Goal: Task Accomplishment & Management: Use online tool/utility

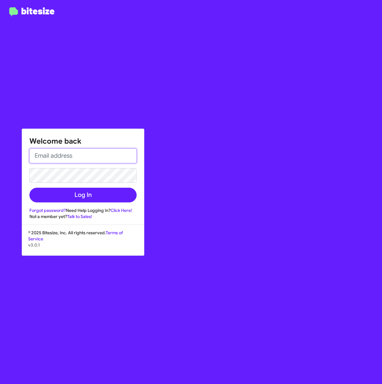
click at [73, 154] on input "email" at bounding box center [82, 156] width 107 height 15
paste input "[PERSON_NAME][EMAIL_ADDRESS][PERSON_NAME][PERSON_NAME][DOMAIN_NAME]"
type input "[PERSON_NAME][EMAIL_ADDRESS][PERSON_NAME][PERSON_NAME][DOMAIN_NAME]"
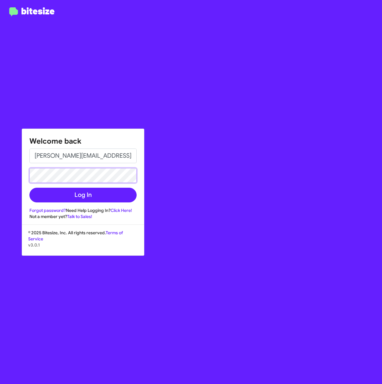
click at [29, 188] on button "Log In" at bounding box center [82, 195] width 107 height 15
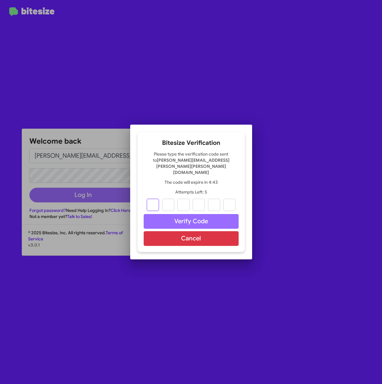
click at [154, 199] on input "text" at bounding box center [153, 205] width 12 height 12
click at [153, 199] on input "text" at bounding box center [153, 205] width 12 height 12
type input "4"
type input "1"
type input "6"
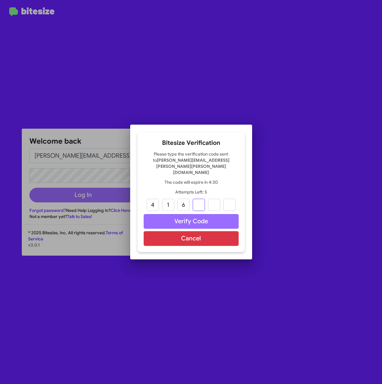
type input "7"
type input "2"
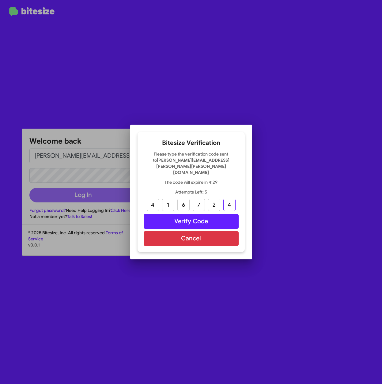
type input "4"
click at [202, 216] on button "Verify Code" at bounding box center [191, 221] width 95 height 15
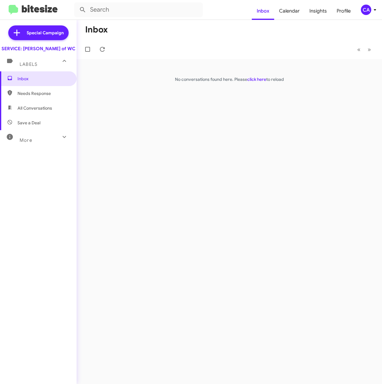
click at [39, 101] on span "Needs Response" at bounding box center [38, 93] width 77 height 15
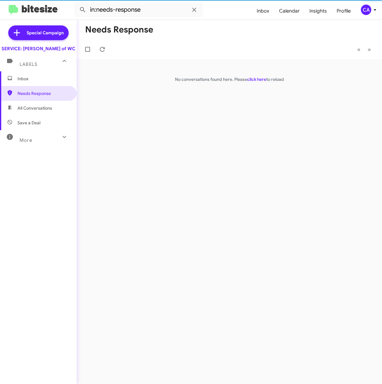
click at [34, 111] on span "All Conversations" at bounding box center [34, 108] width 35 height 6
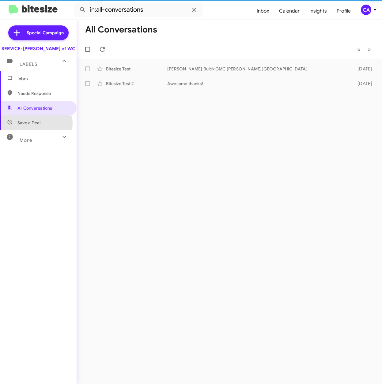
click at [33, 126] on span "Save a Deal" at bounding box center [28, 123] width 23 height 6
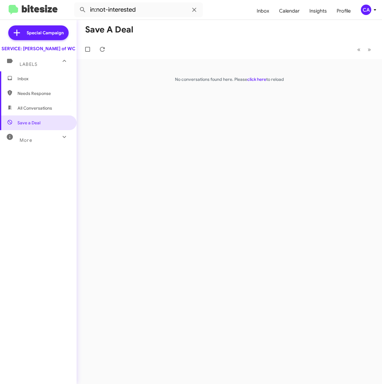
click at [33, 111] on span "All Conversations" at bounding box center [34, 108] width 35 height 6
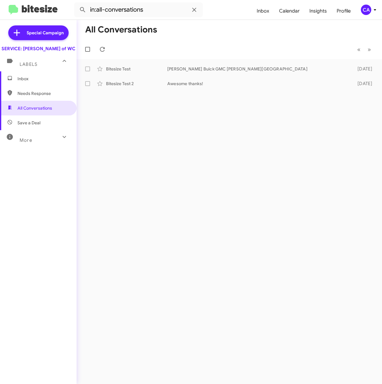
click at [26, 126] on span "Save a Deal" at bounding box center [28, 123] width 23 height 6
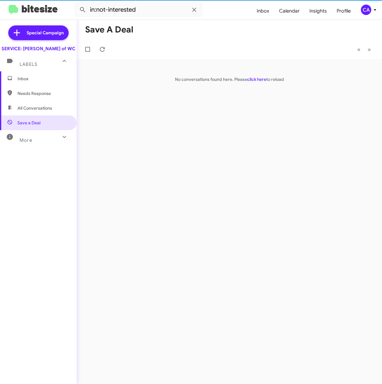
click at [48, 137] on mat-expansion-panel-header "More" at bounding box center [38, 137] width 77 height 15
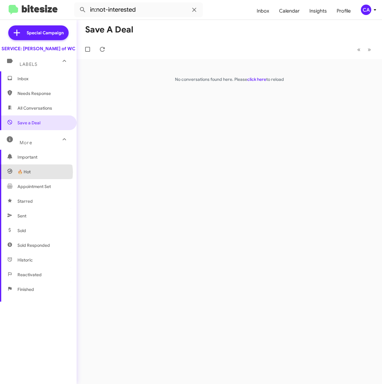
click at [32, 179] on span "🔥 Hot" at bounding box center [38, 172] width 77 height 15
type input "in:appointment"
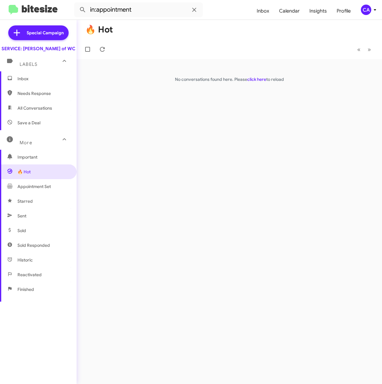
click at [32, 66] on div "Labels" at bounding box center [32, 61] width 55 height 11
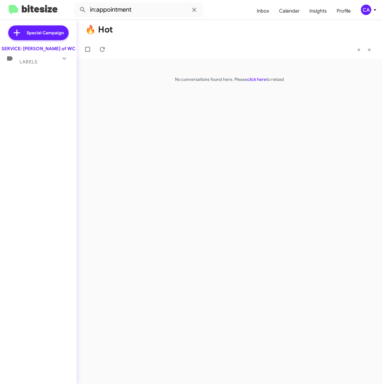
click at [51, 65] on div "Labels" at bounding box center [32, 59] width 55 height 11
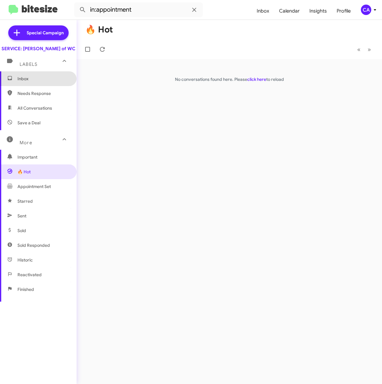
click at [43, 82] on span "Inbox" at bounding box center [43, 79] width 52 height 6
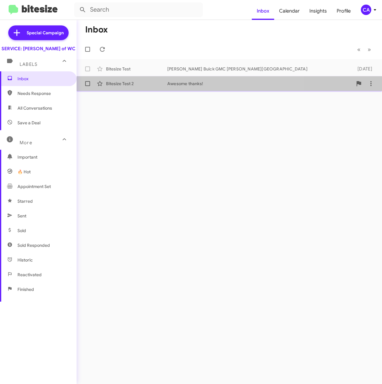
click at [188, 77] on span "Bitesize Test 2 Awesome thanks! [DATE]" at bounding box center [230, 83] width 306 height 15
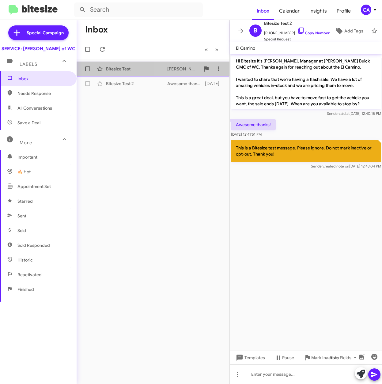
click at [181, 66] on div "[PERSON_NAME] Buick GMC [PERSON_NAME][GEOGRAPHIC_DATA]" at bounding box center [183, 69] width 33 height 6
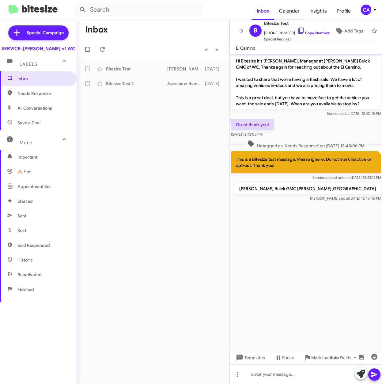
click at [290, 9] on span "Calendar" at bounding box center [289, 11] width 30 height 18
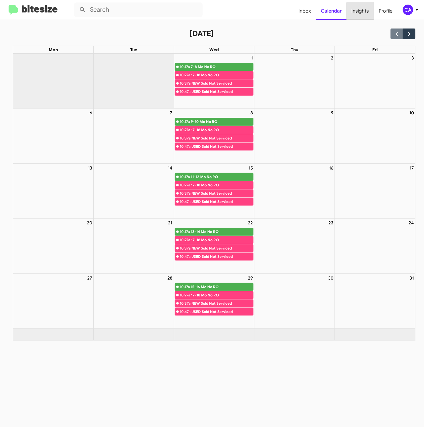
click at [362, 12] on span "Insights" at bounding box center [360, 11] width 27 height 18
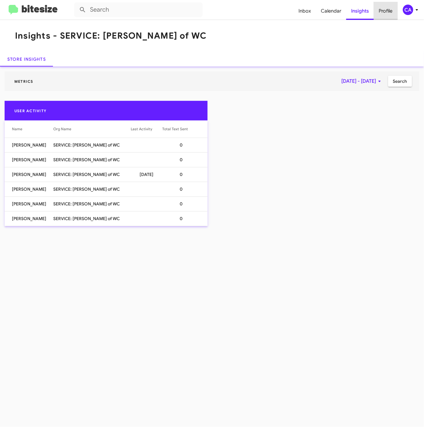
click at [382, 9] on span "Profile" at bounding box center [386, 11] width 24 height 18
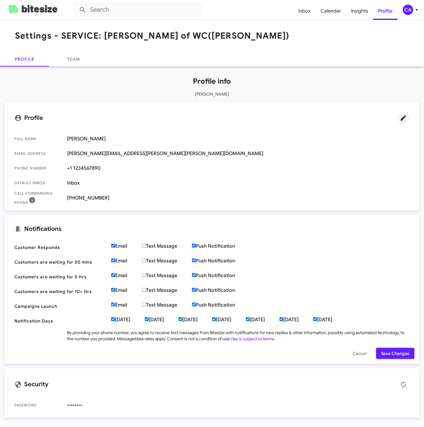
click at [382, 118] on icon at bounding box center [403, 117] width 7 height 7
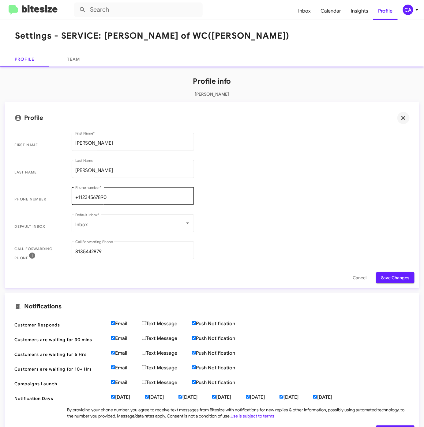
click at [127, 195] on input "+11234567890" at bounding box center [132, 198] width 115 height 6
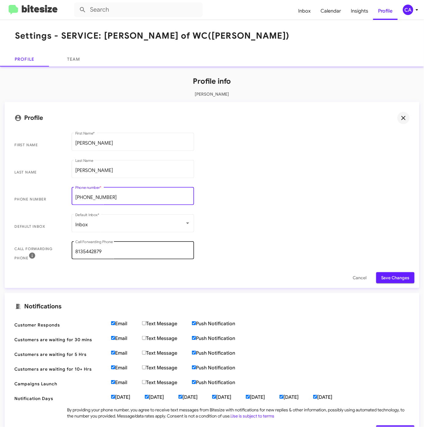
type input "[PHONE_NUMBER]"
click at [127, 251] on input "8135442879" at bounding box center [132, 252] width 115 height 6
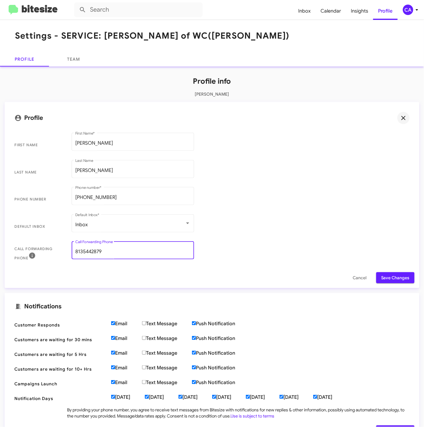
click at [127, 251] on input "8135442879" at bounding box center [132, 252] width 115 height 6
click at [382, 279] on span "Save Changes" at bounding box center [396, 277] width 28 height 11
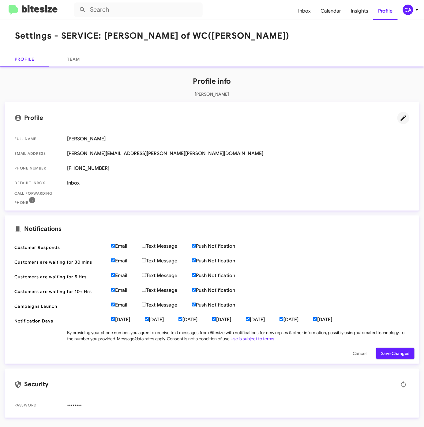
click at [317, 320] on input "[DATE]" at bounding box center [315, 319] width 4 height 4
checkbox input "false"
click at [146, 304] on input "Text Message" at bounding box center [144, 304] width 4 height 4
checkbox input "true"
click at [146, 290] on input "Text Message" at bounding box center [144, 290] width 4 height 4
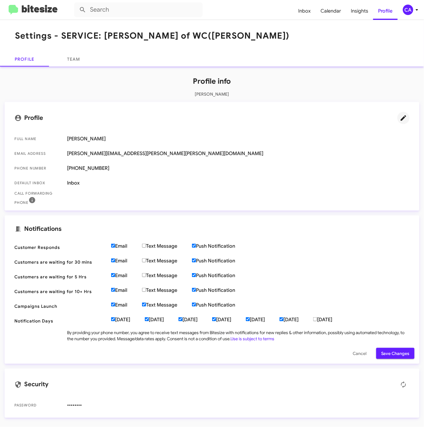
checkbox input "true"
click at [146, 274] on input "Text Message" at bounding box center [144, 275] width 4 height 4
checkbox input "true"
click at [145, 260] on input "Text Message" at bounding box center [144, 260] width 4 height 4
checkbox input "true"
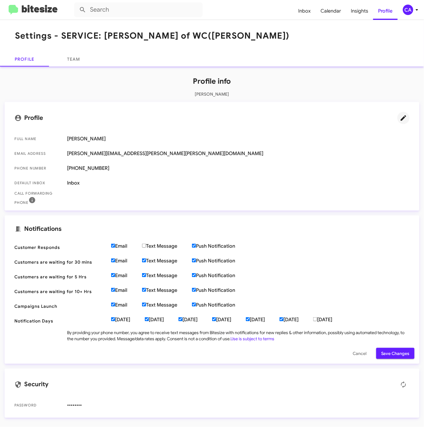
click at [144, 245] on input "Text Message" at bounding box center [144, 246] width 4 height 4
checkbox input "true"
click at [382, 353] on span "Save Changes" at bounding box center [396, 353] width 28 height 11
click at [300, 12] on span "Inbox" at bounding box center [305, 11] width 22 height 18
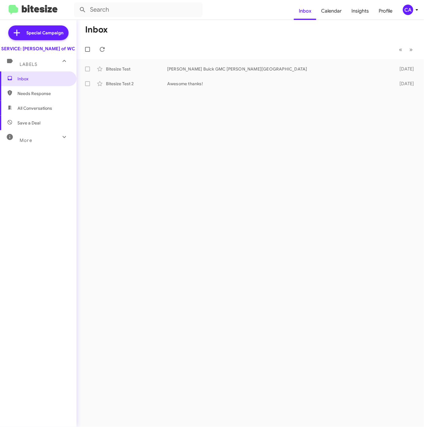
click at [160, 180] on div "Inbox « Previous » Next Bitesize Test [PERSON_NAME] Buick GMC [PERSON_NAME] Cha…" at bounding box center [251, 223] width 348 height 407
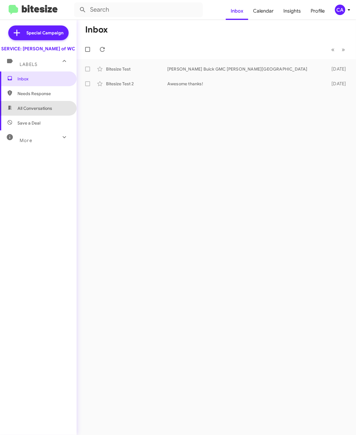
click at [49, 111] on span "All Conversations" at bounding box center [34, 108] width 35 height 6
type input "in:all-conversations"
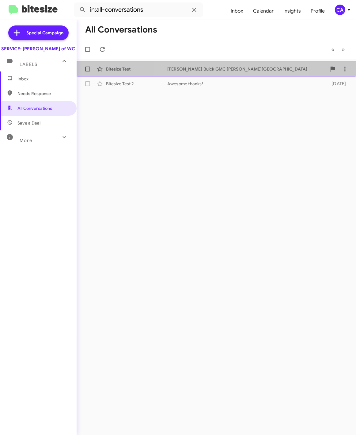
click at [216, 69] on div "[PERSON_NAME] Buick GMC [PERSON_NAME][GEOGRAPHIC_DATA]" at bounding box center [246, 69] width 159 height 6
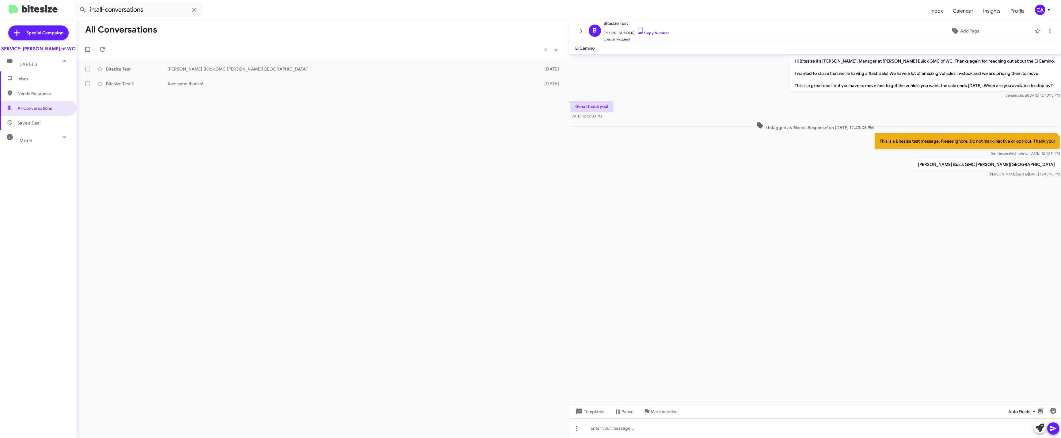
click at [382, 384] on span "Auto Fields" at bounding box center [1022, 411] width 29 height 11
click at [382, 269] on button "First Name" at bounding box center [1013, 263] width 59 height 15
click at [382, 384] on span "Templates" at bounding box center [589, 411] width 30 height 11
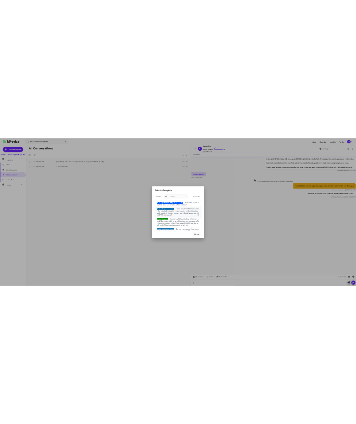
scroll to position [136, 0]
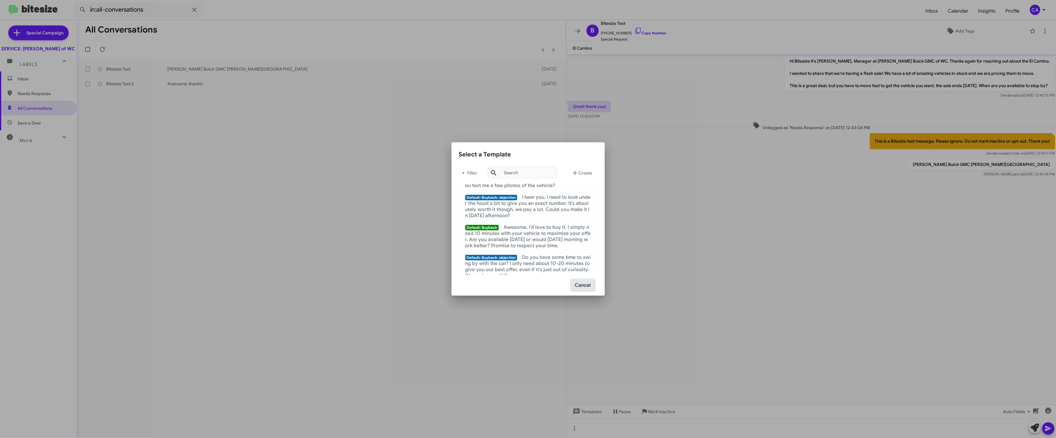
click at [382, 287] on button "Cancel" at bounding box center [583, 285] width 24 height 12
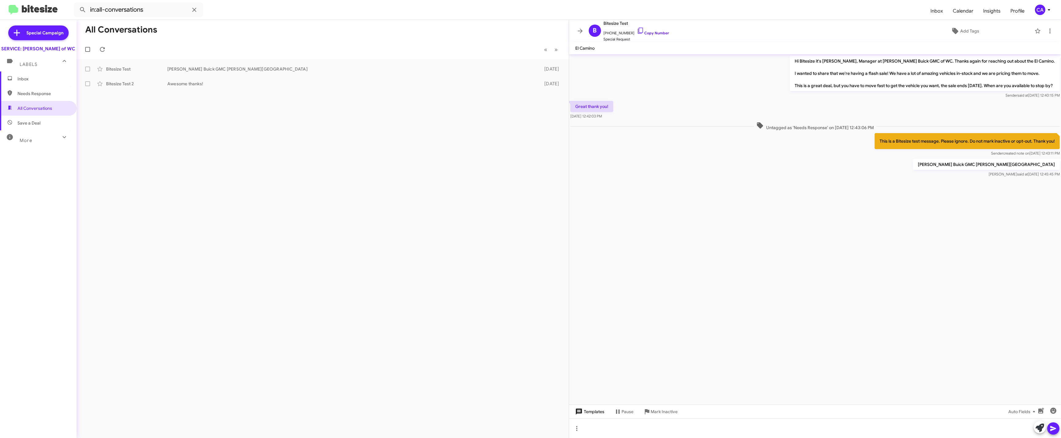
click at [382, 384] on span "Templates" at bounding box center [589, 411] width 30 height 11
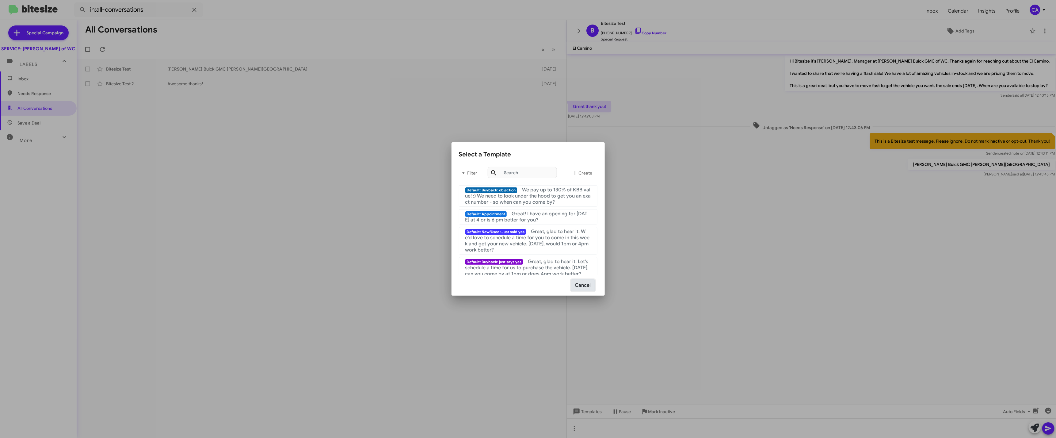
click at [382, 287] on button "Cancel" at bounding box center [583, 285] width 24 height 12
